Goal: Transaction & Acquisition: Download file/media

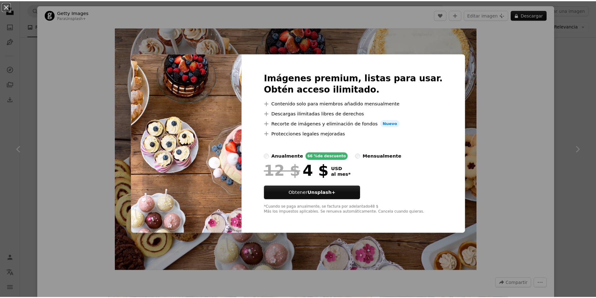
scroll to position [595, 0]
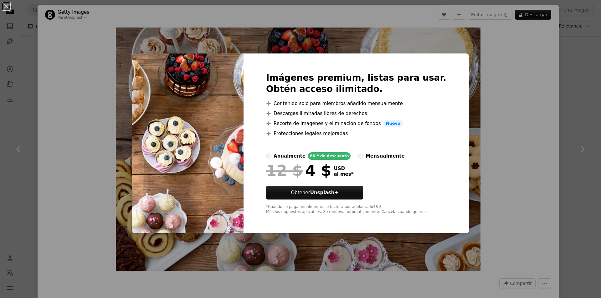
click at [480, 66] on div "An X shape Imágenes premium, listas para usar. Obtén acceso ilimitado. A plus s…" at bounding box center [300, 149] width 601 height 298
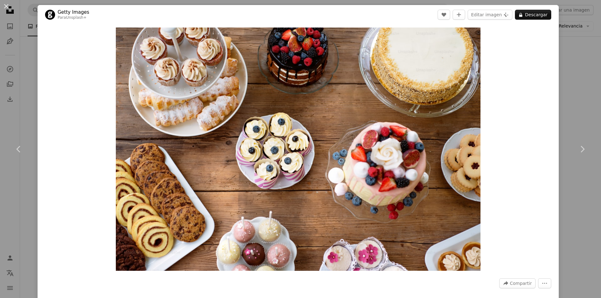
click at [568, 61] on div "An X shape Chevron left Chevron right Getty Images Para Unsplash+ A heart A plu…" at bounding box center [300, 149] width 601 height 298
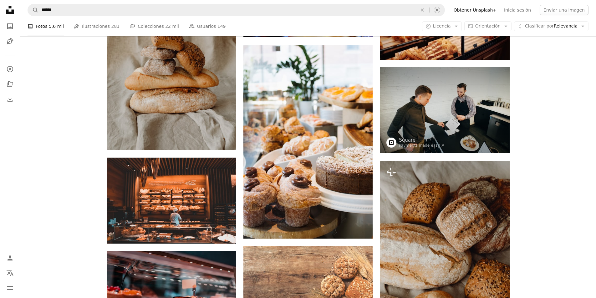
scroll to position [94, 0]
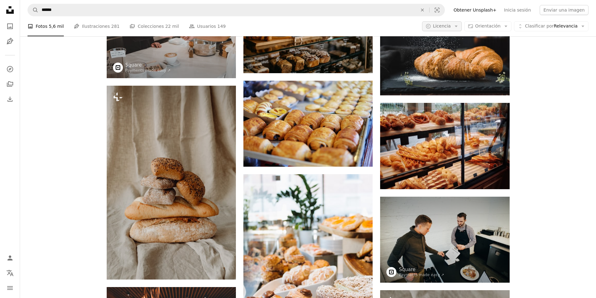
click at [451, 28] on span "Licencia" at bounding box center [442, 25] width 18 height 5
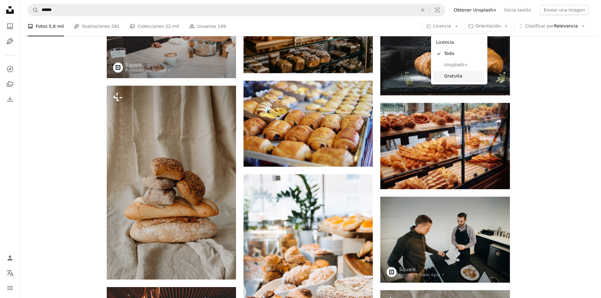
click at [455, 73] on span "Gratuita" at bounding box center [463, 76] width 38 height 6
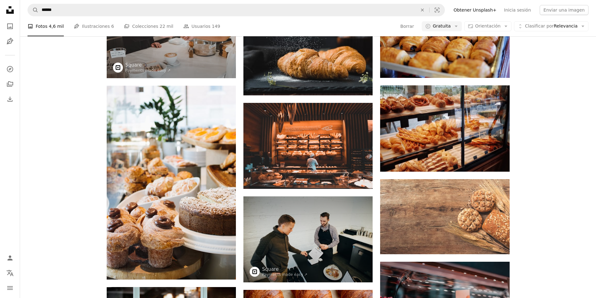
scroll to position [4885, 0]
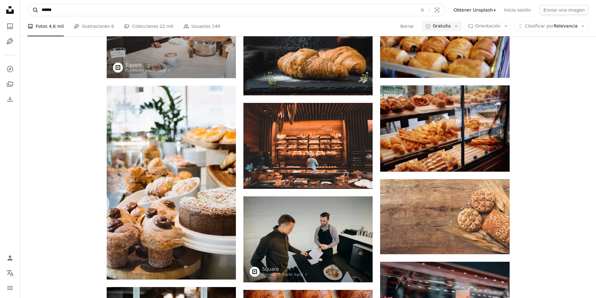
drag, startPoint x: 149, startPoint y: 11, endPoint x: 28, endPoint y: 12, distance: 121.2
click at [29, 12] on form "A magnifying glass ****** An X shape Visual search" at bounding box center [237, 10] width 418 height 13
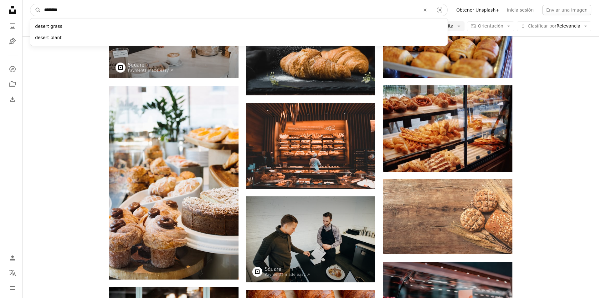
scroll to position [8830, 0]
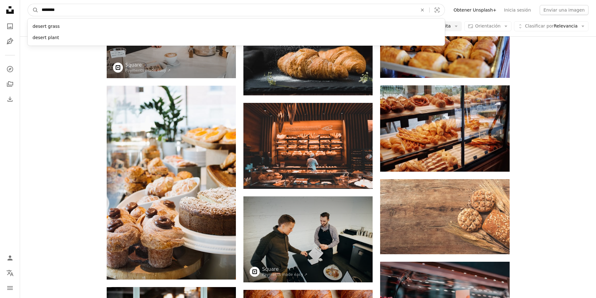
type input "*******"
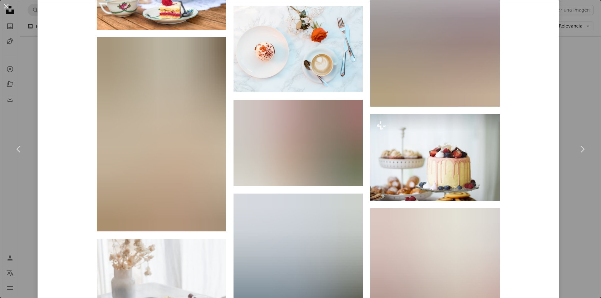
scroll to position [2841, 0]
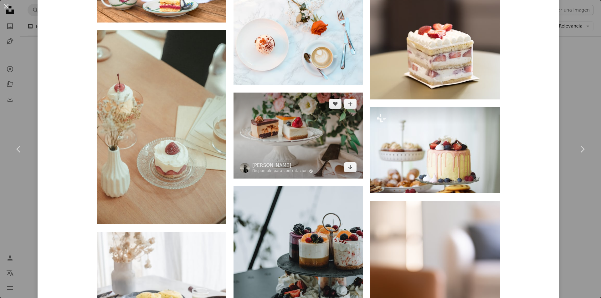
click at [305, 148] on img at bounding box center [298, 136] width 129 height 86
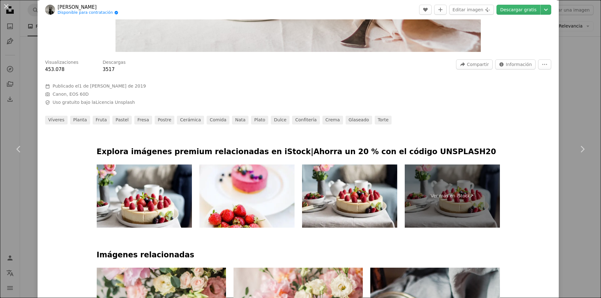
scroll to position [188, 0]
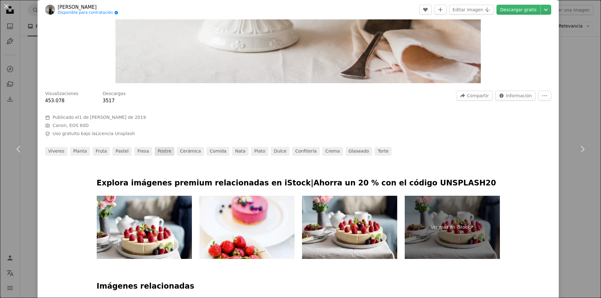
click at [155, 153] on link "postre" at bounding box center [165, 151] width 20 height 9
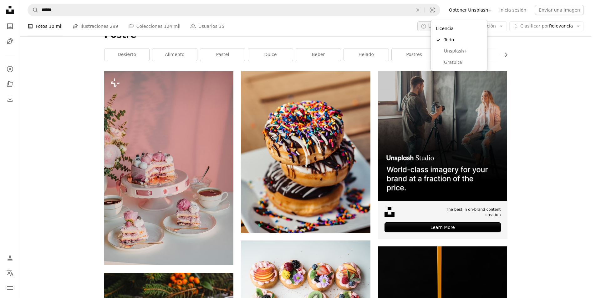
click at [446, 28] on span "Licencia" at bounding box center [438, 25] width 18 height 5
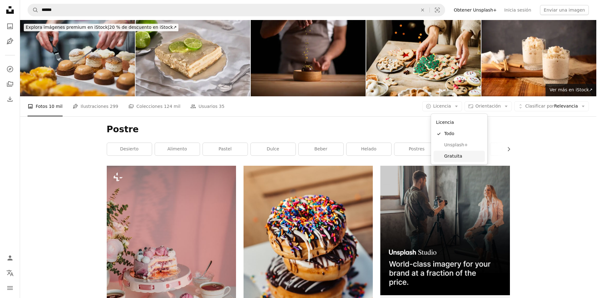
click at [457, 159] on span "Gratuita" at bounding box center [463, 156] width 38 height 6
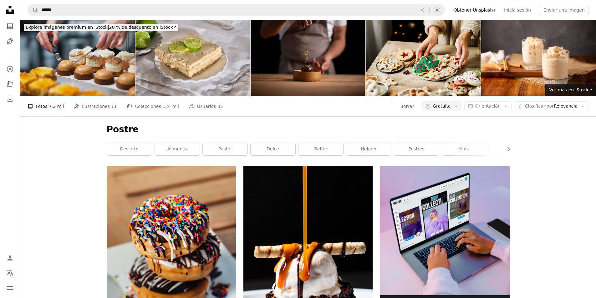
scroll to position [1481, 0]
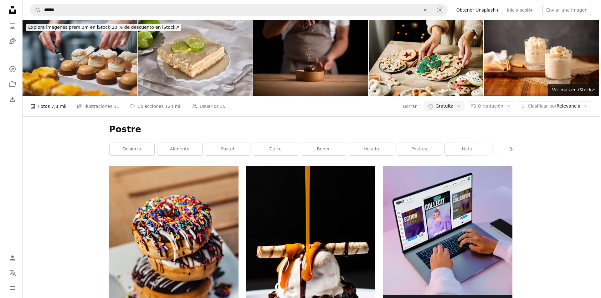
scroll to position [6678, 0]
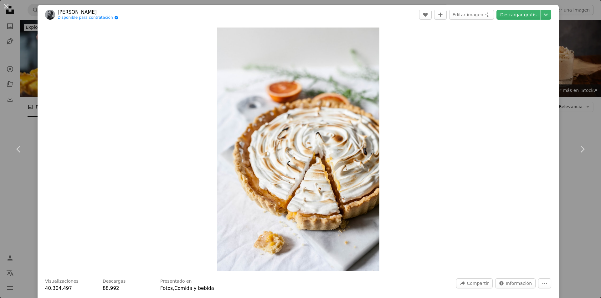
click at [569, 84] on div "An X shape Chevron left Chevron right [PERSON_NAME] Disponible para contratació…" at bounding box center [300, 149] width 601 height 298
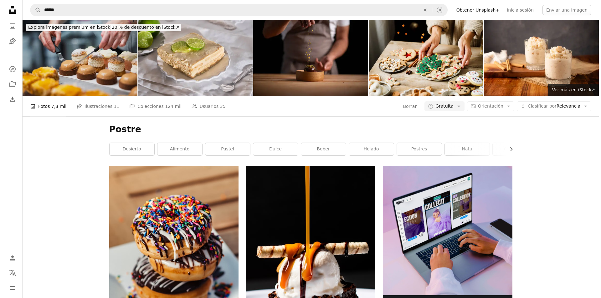
scroll to position [1472, 0]
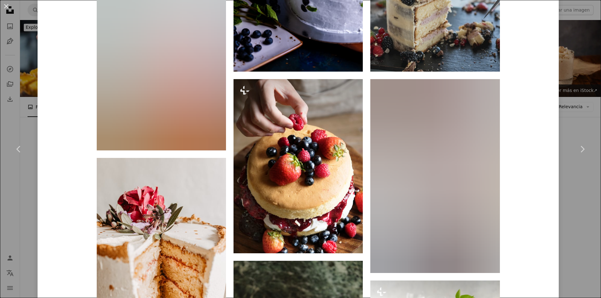
scroll to position [1033, 0]
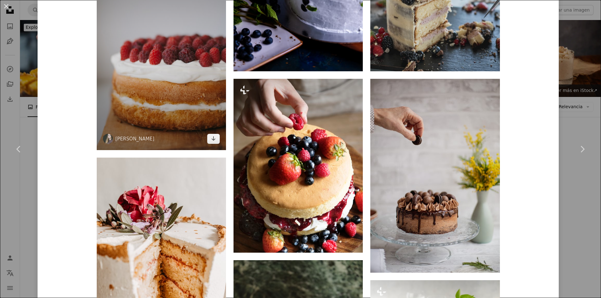
click at [158, 87] on img at bounding box center [161, 52] width 129 height 195
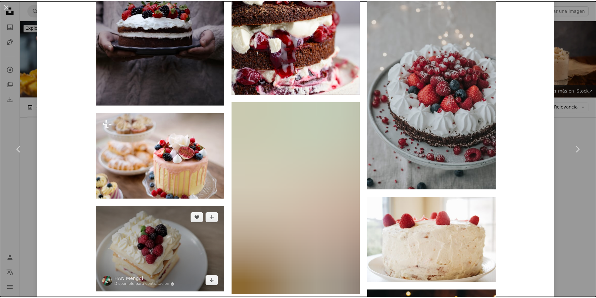
scroll to position [1440, 0]
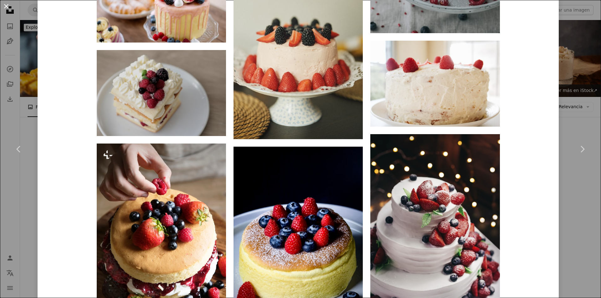
click at [9, 10] on button "An X shape" at bounding box center [7, 7] width 8 height 8
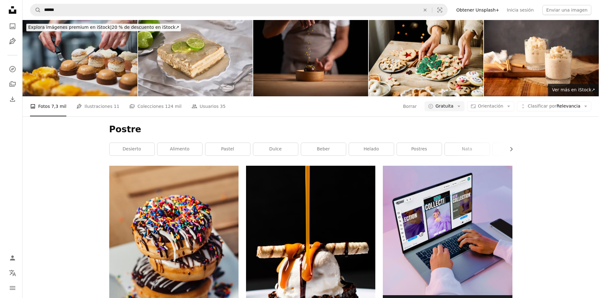
scroll to position [2724, 0]
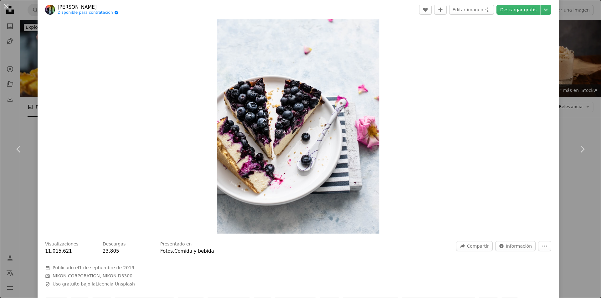
scroll to position [31, 0]
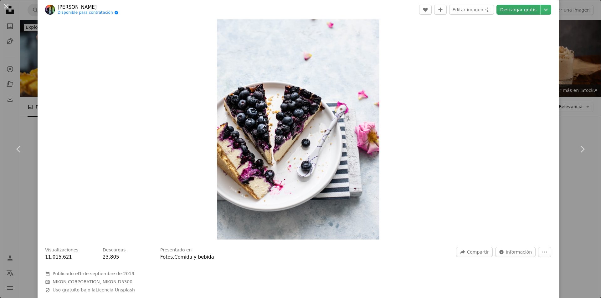
click at [515, 8] on link "Descargar gratis" at bounding box center [519, 10] width 44 height 10
